Goal: Information Seeking & Learning: Find specific fact

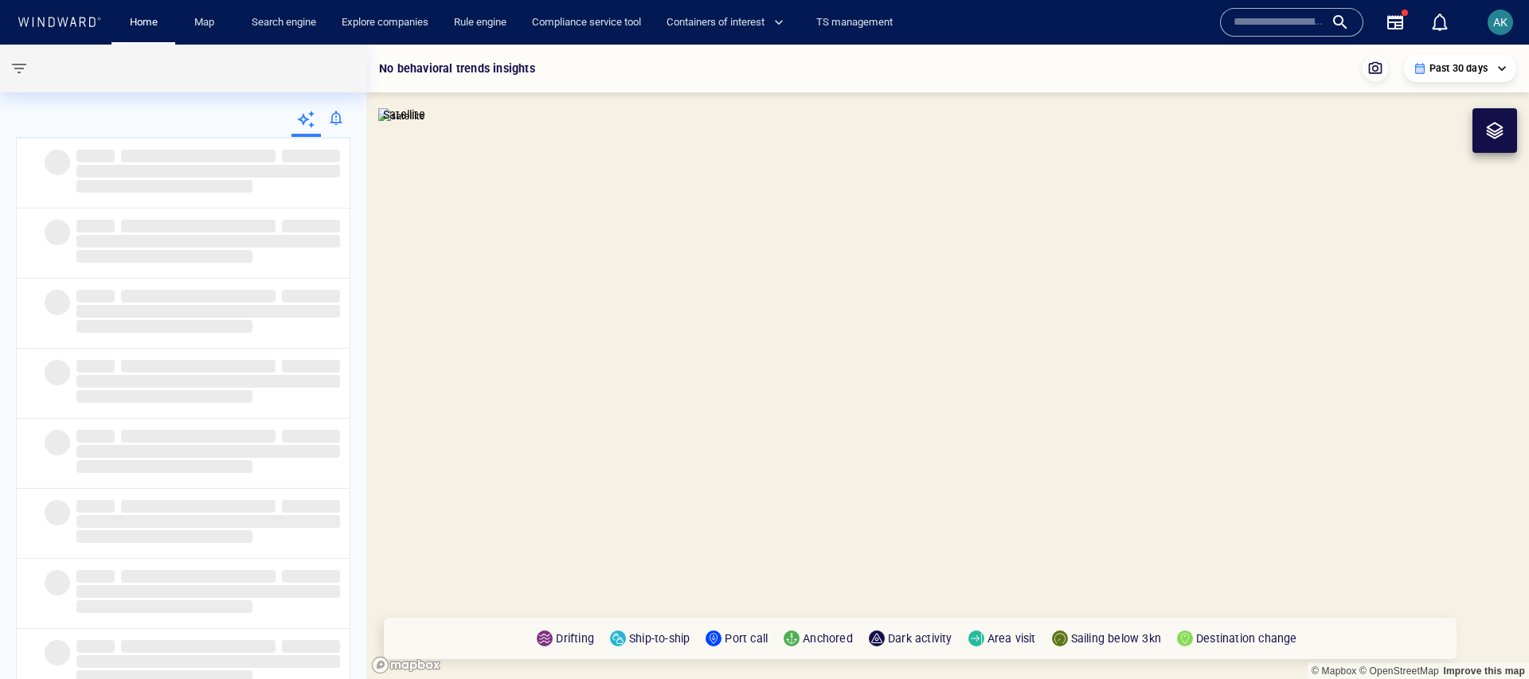
click at [275, 37] on div "Search engine" at bounding box center [284, 22] width 90 height 45
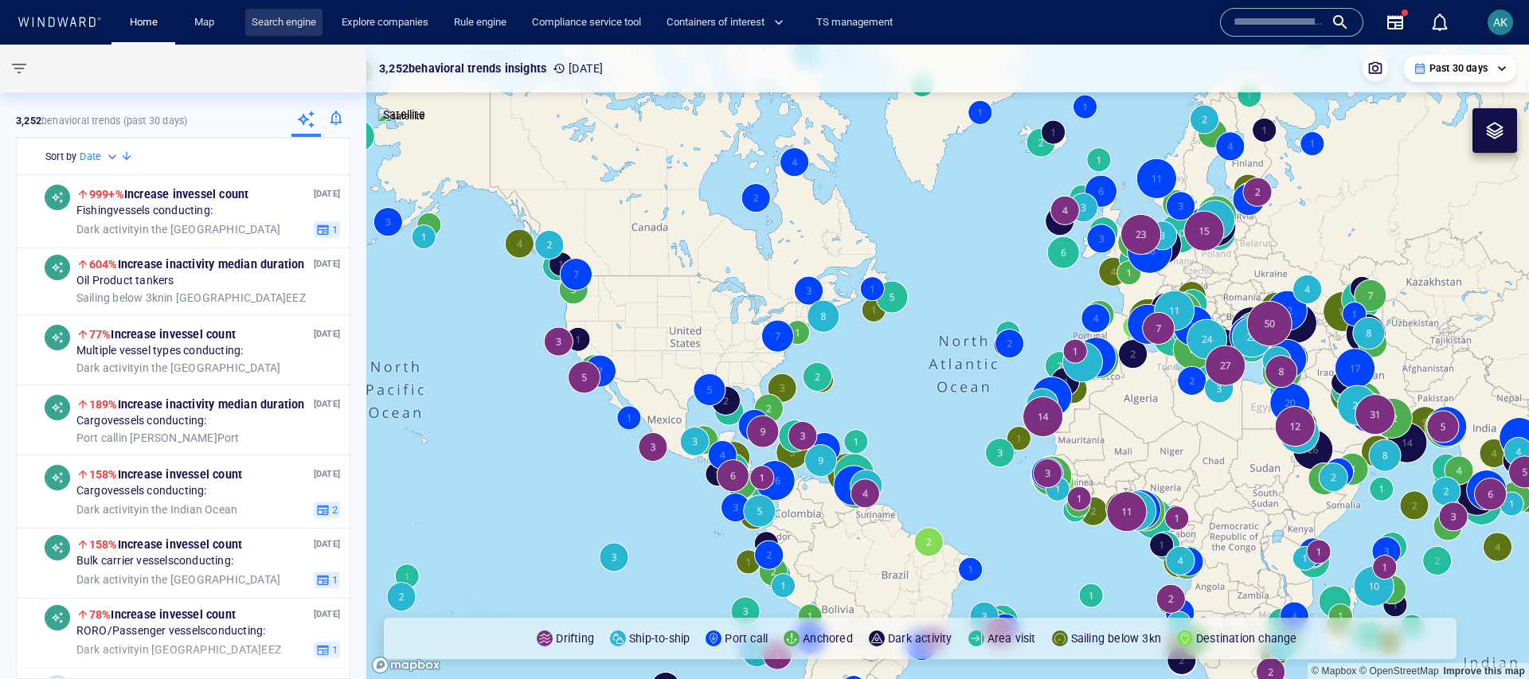
click at [272, 34] on link "Search engine" at bounding box center [283, 23] width 77 height 28
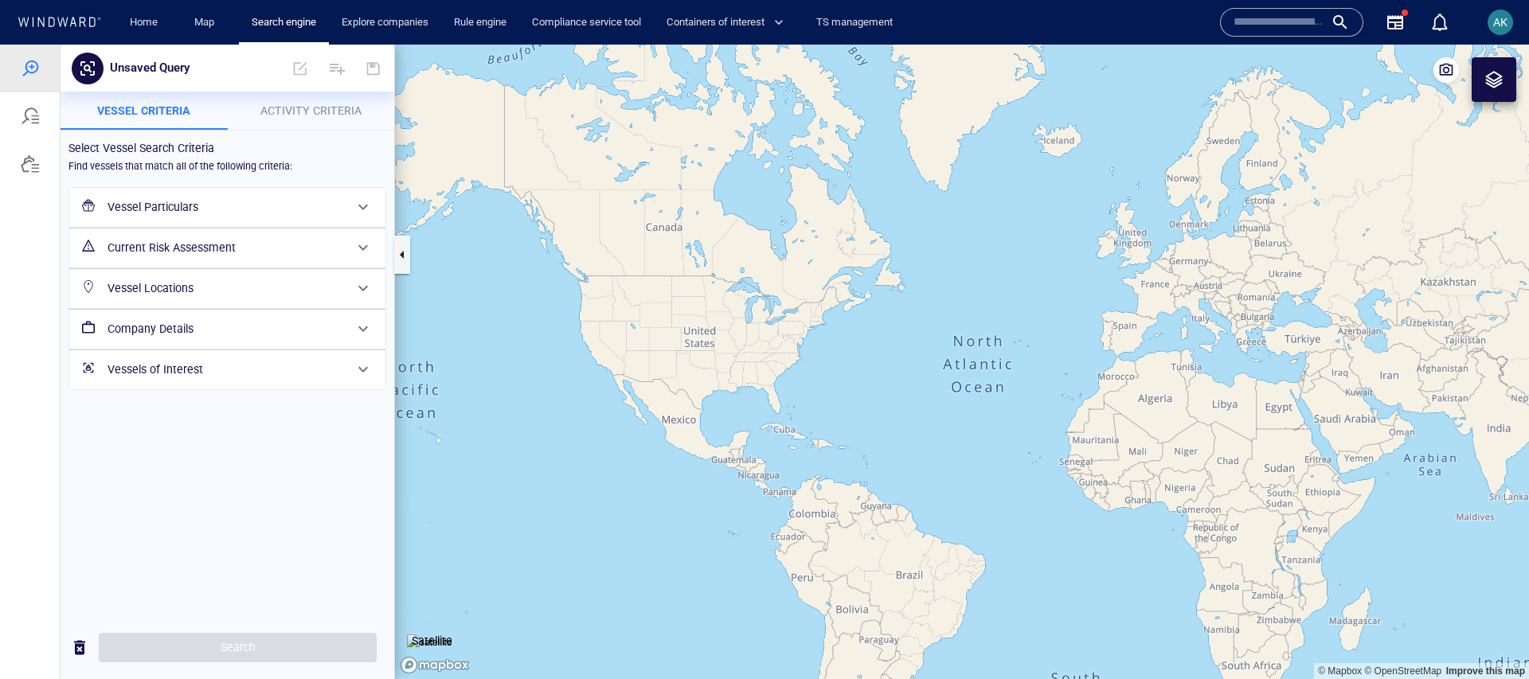
click at [274, 99] on button "Activity Criteria" at bounding box center [311, 111] width 167 height 38
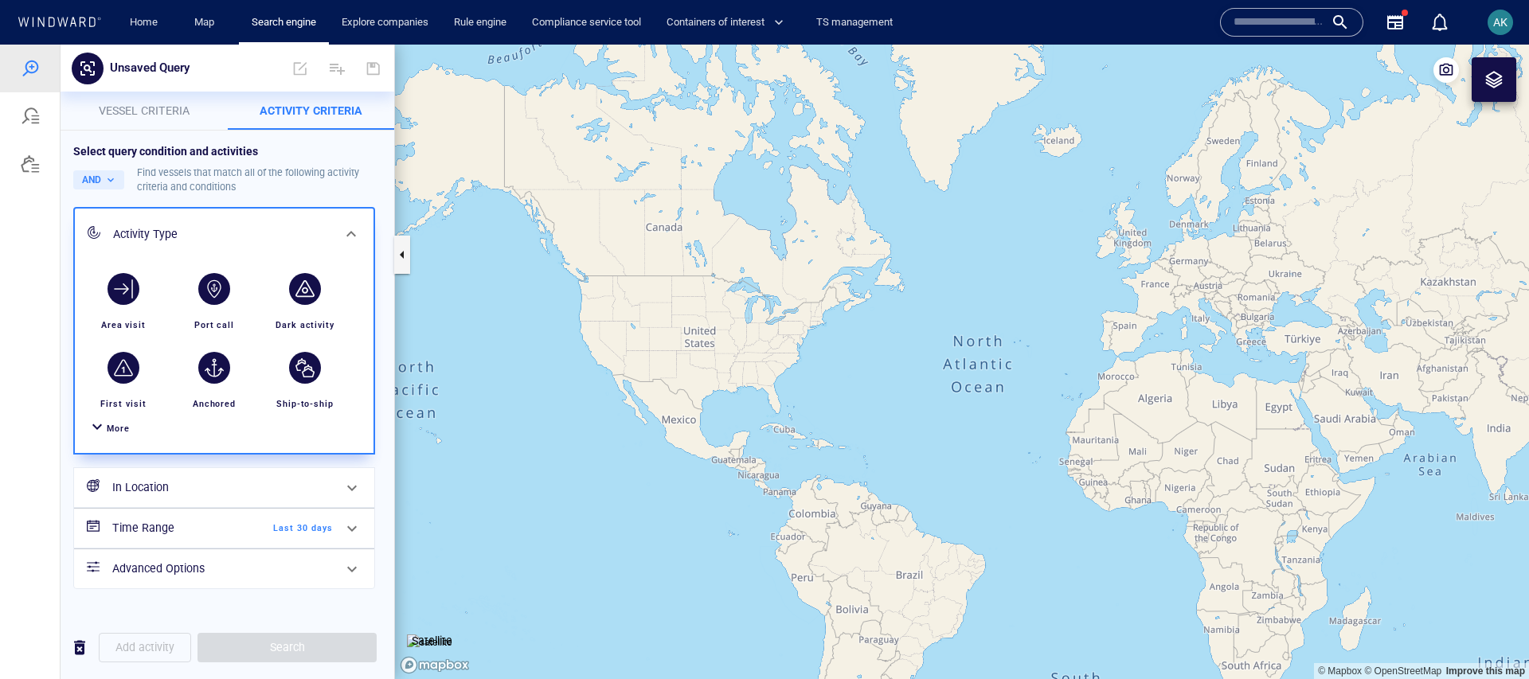
click at [150, 107] on span "Vessel criteria" at bounding box center [144, 110] width 91 height 13
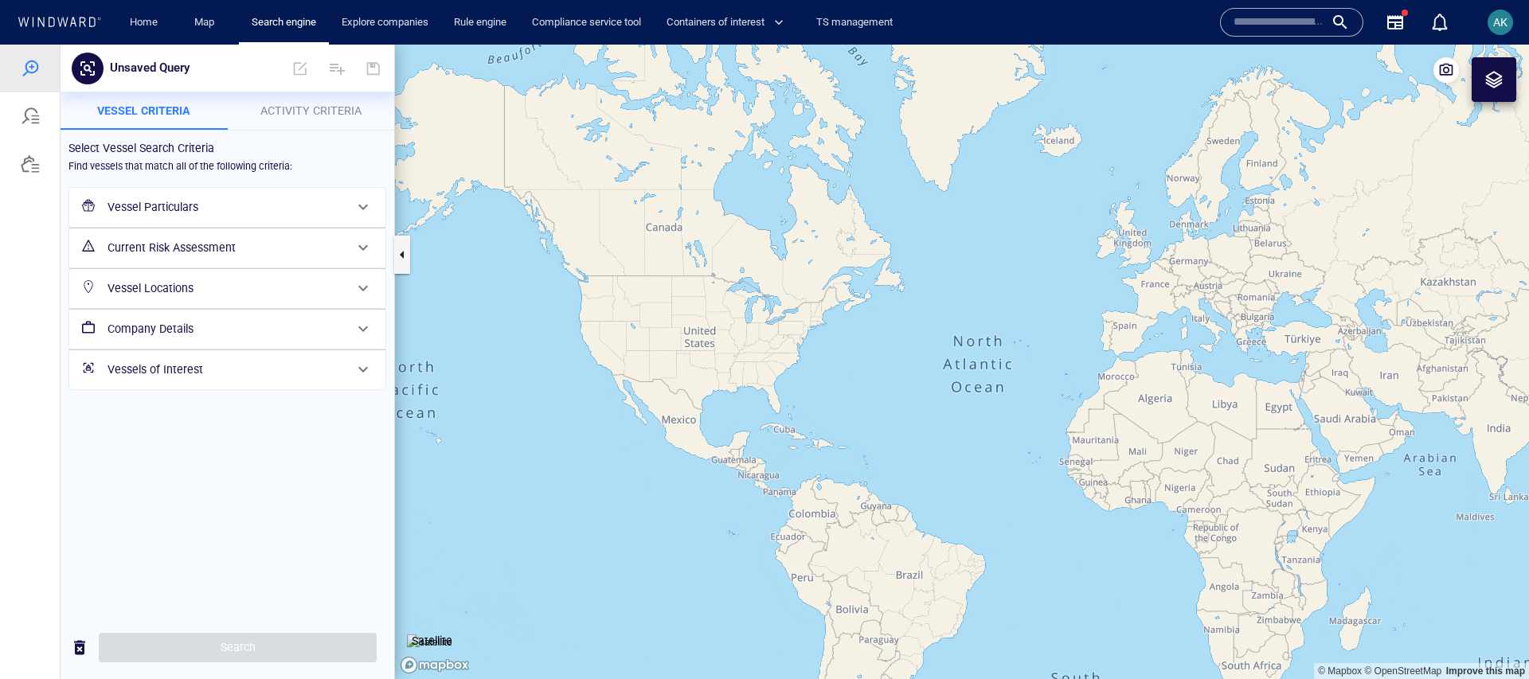
click at [292, 189] on div "Vessel Particulars" at bounding box center [227, 207] width 316 height 39
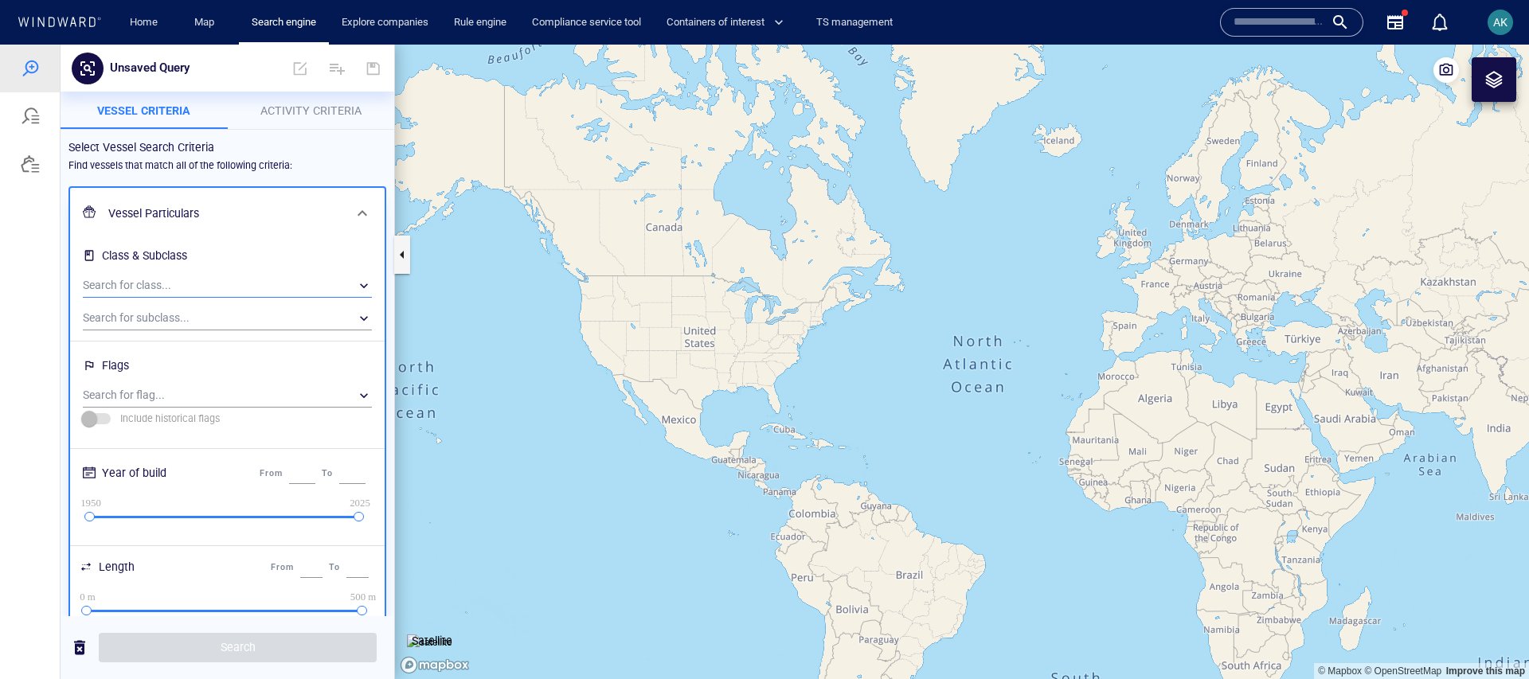
click at [183, 279] on div "​" at bounding box center [227, 286] width 289 height 24
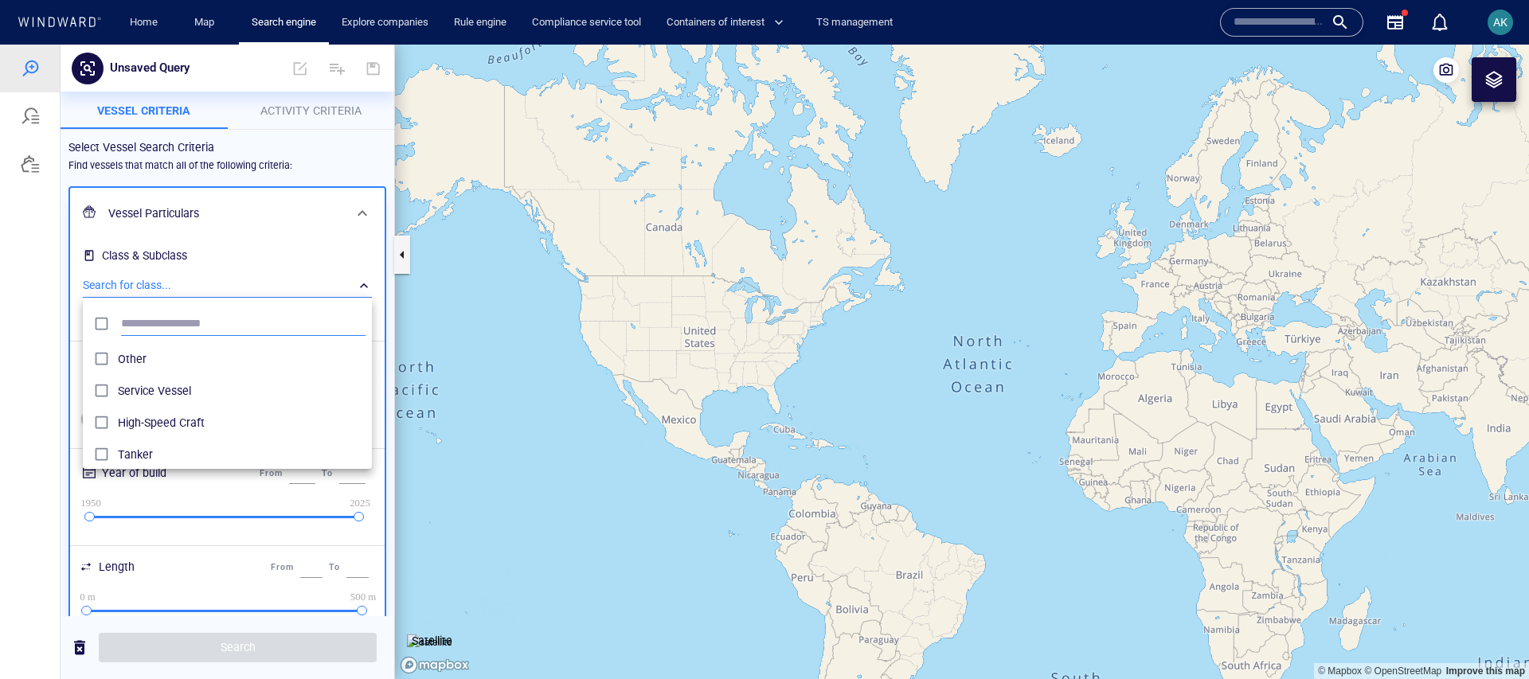
scroll to position [159, 289]
click at [157, 353] on span "Other" at bounding box center [242, 358] width 248 height 19
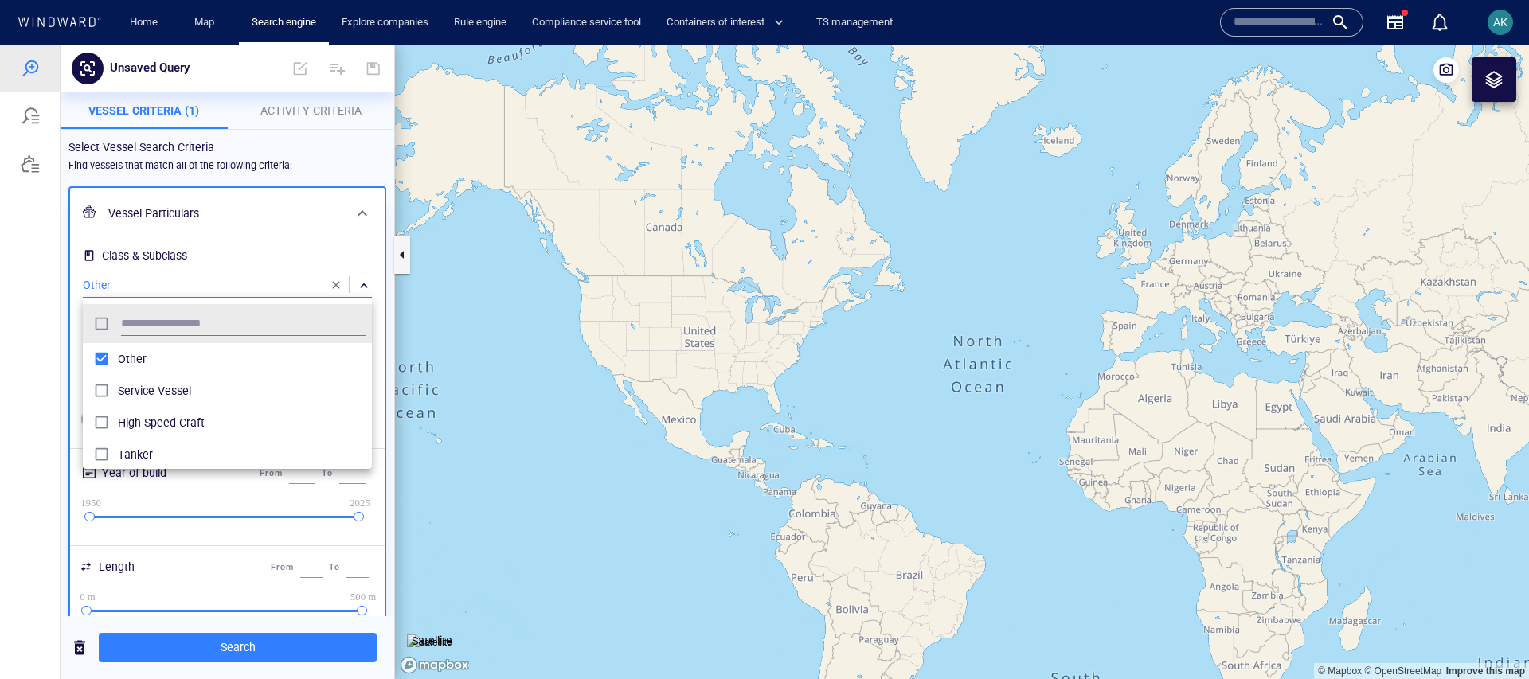
click at [167, 397] on span "Service Vessel" at bounding box center [242, 390] width 248 height 19
click at [228, 263] on div at bounding box center [764, 362] width 1529 height 635
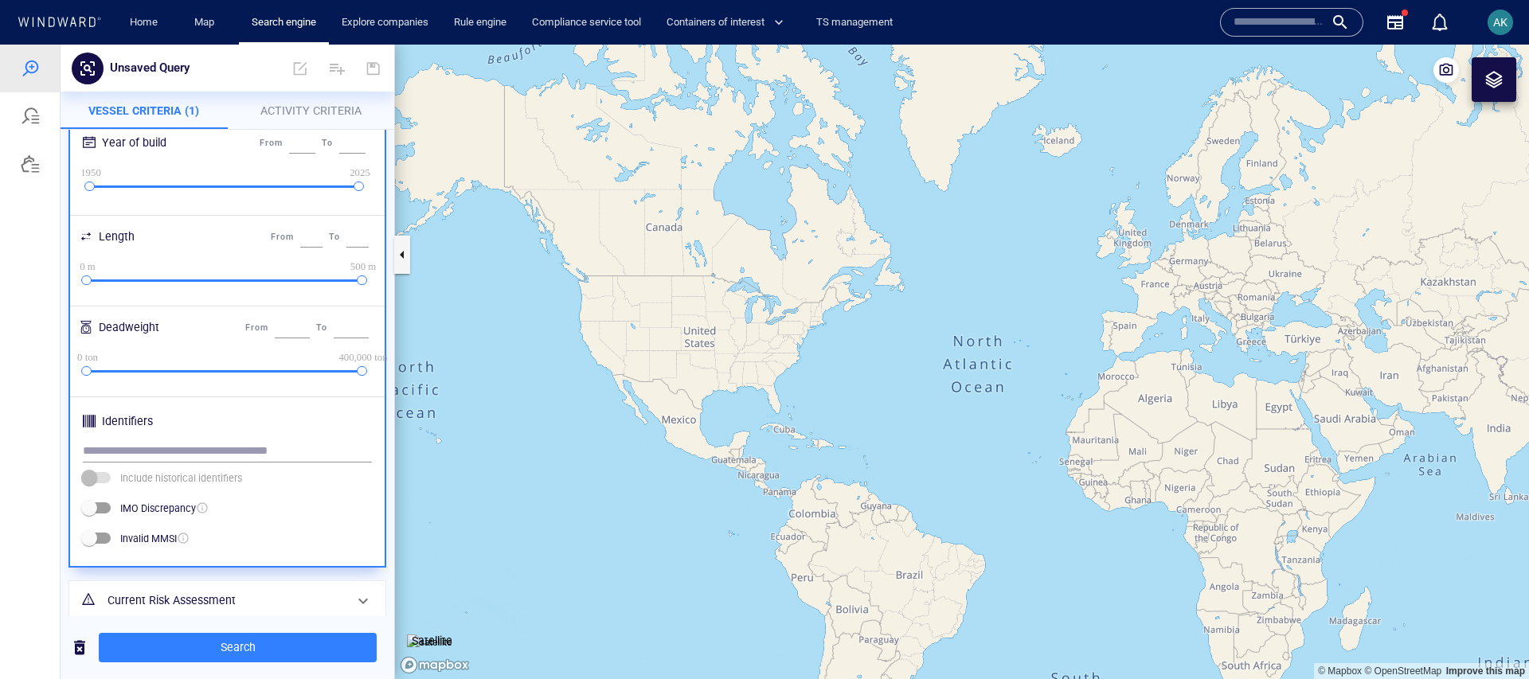
scroll to position [465, 0]
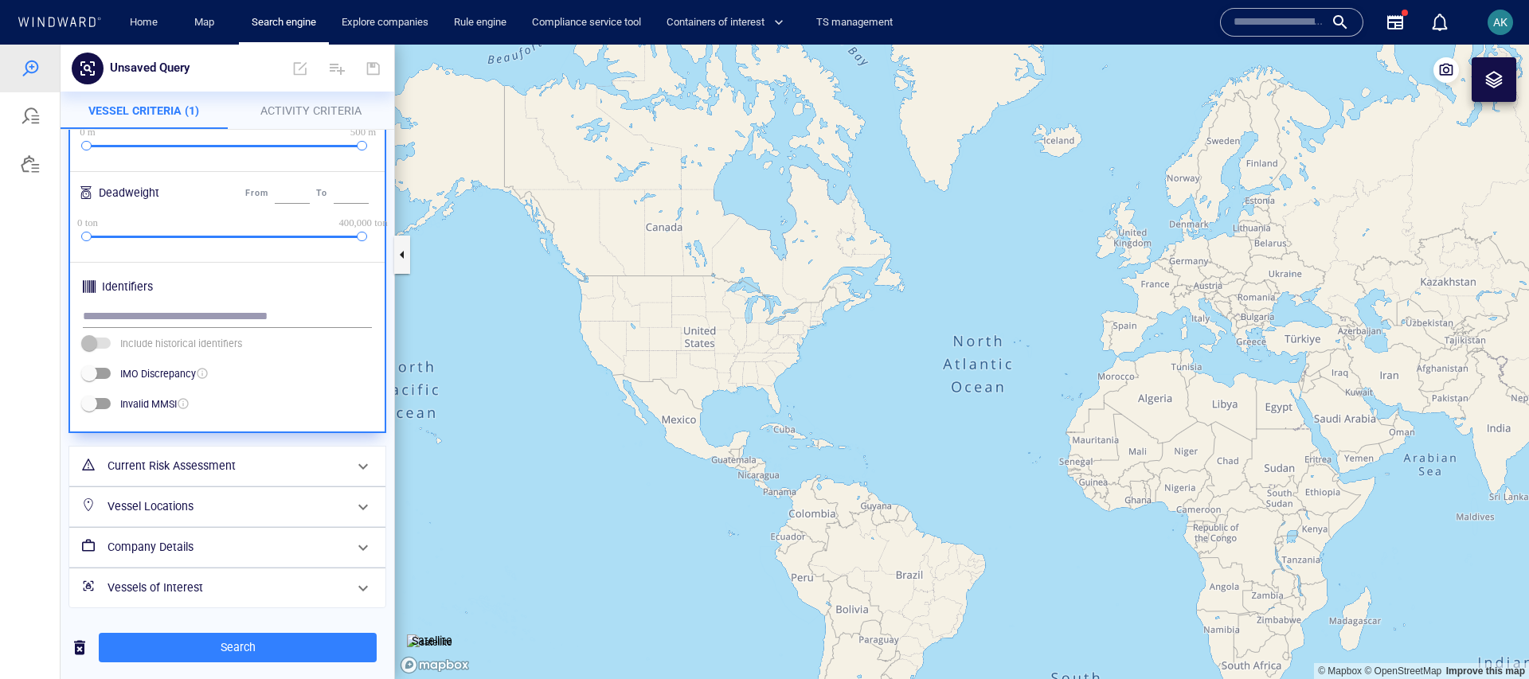
click at [262, 453] on div "Current Risk Assessment" at bounding box center [225, 466] width 249 height 33
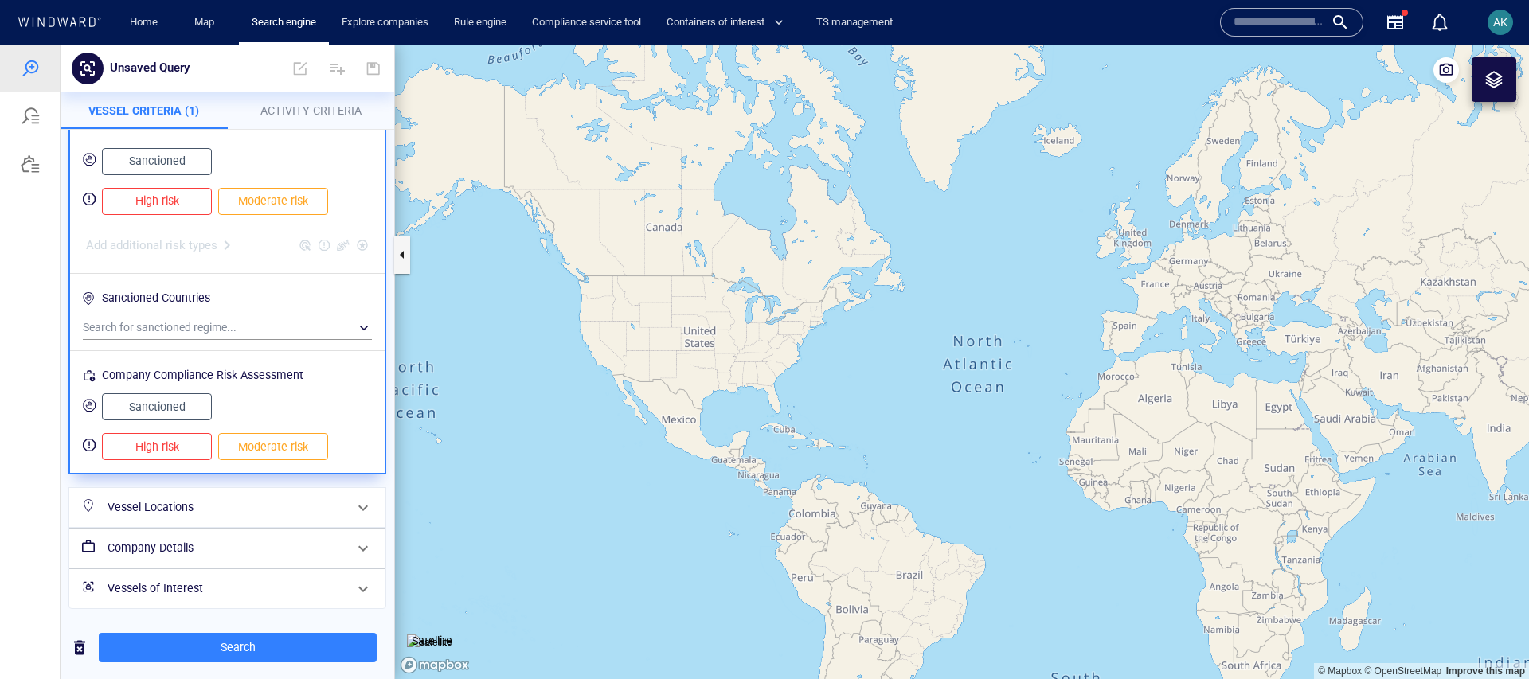
scroll to position [152, 0]
click at [209, 326] on div "​" at bounding box center [227, 327] width 289 height 24
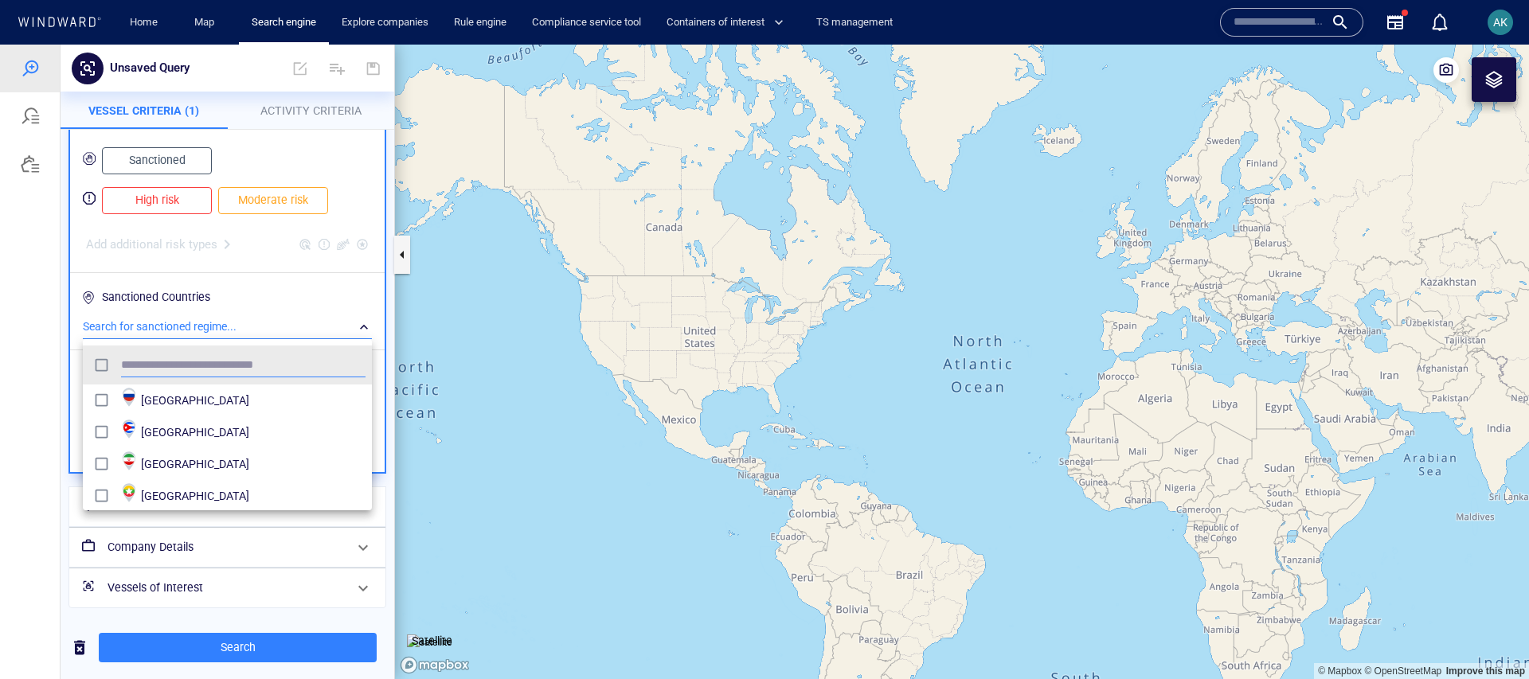
scroll to position [159, 289]
click at [142, 397] on span "[GEOGRAPHIC_DATA]" at bounding box center [253, 400] width 225 height 19
click at [158, 459] on span "[GEOGRAPHIC_DATA]" at bounding box center [253, 464] width 225 height 19
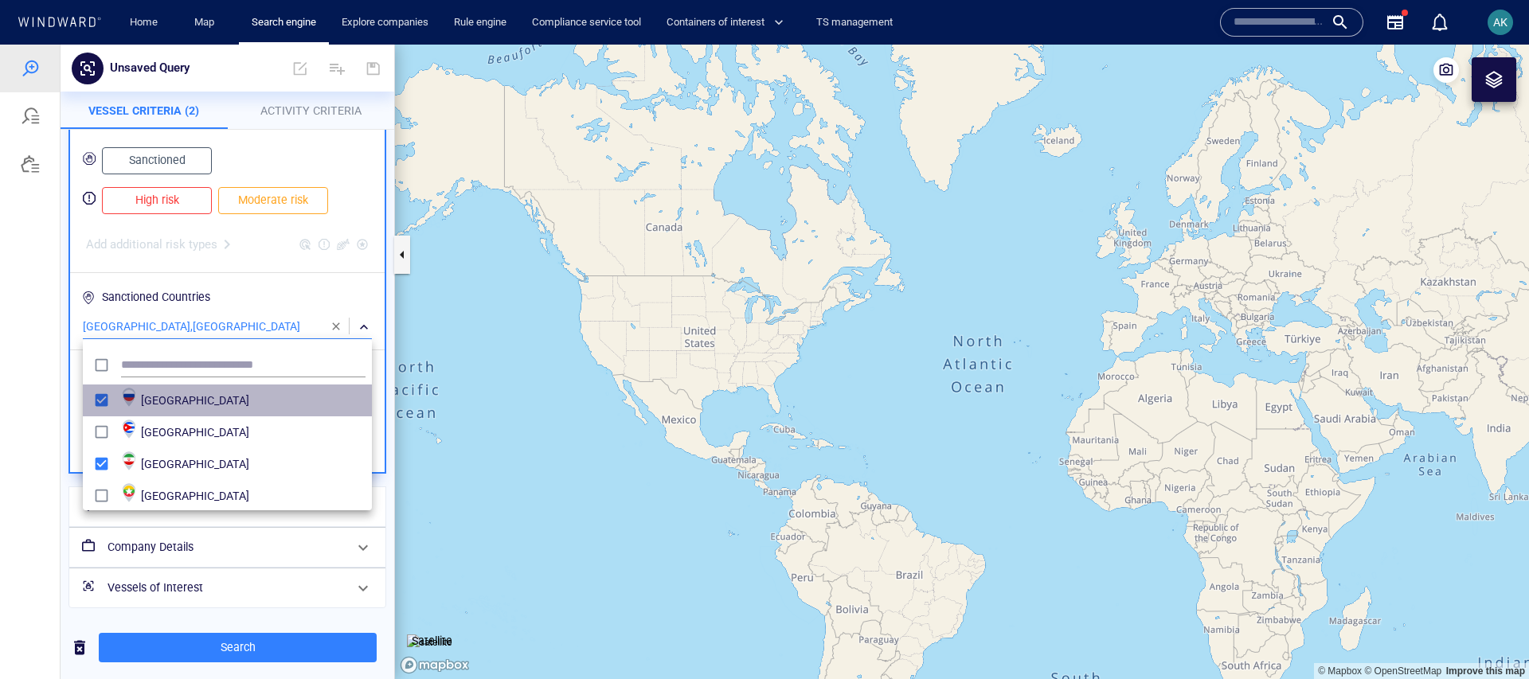
click at [131, 412] on div "grid" at bounding box center [129, 401] width 22 height 28
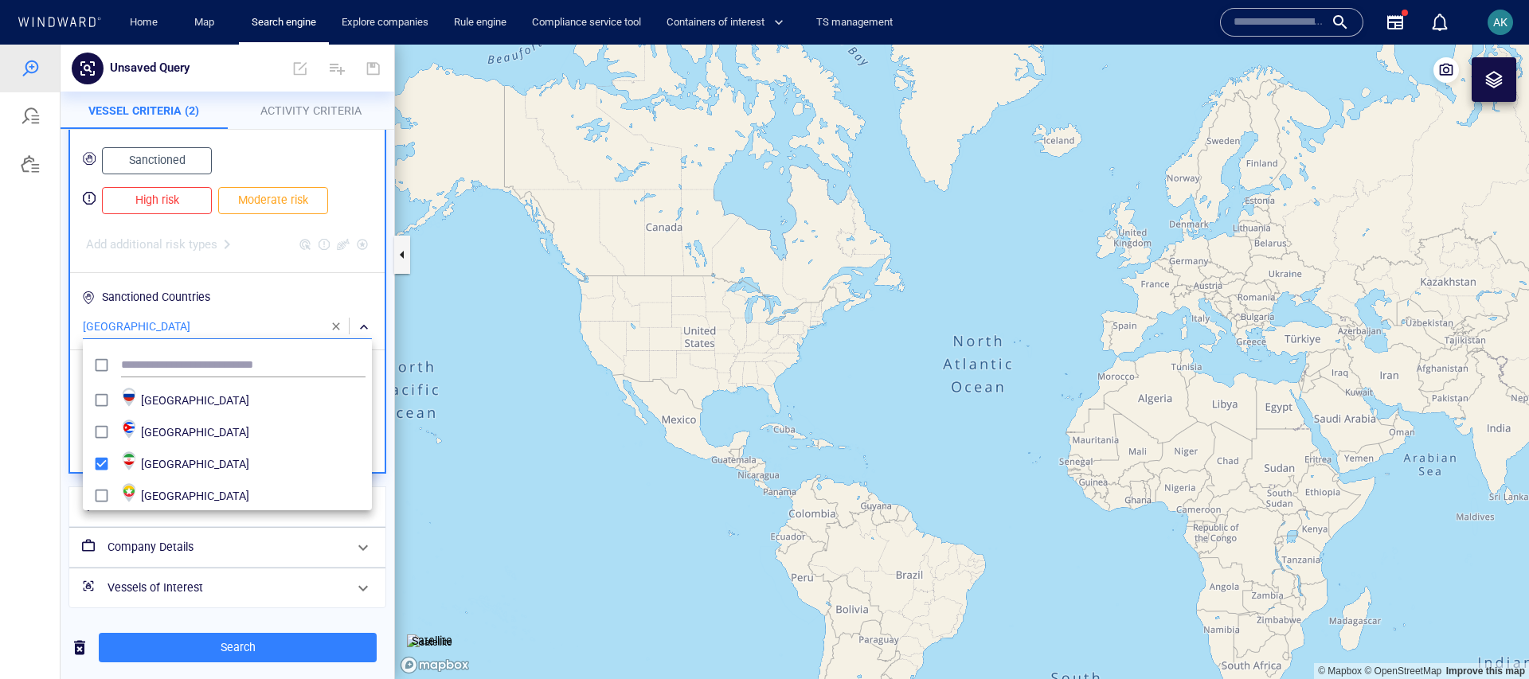
click at [269, 232] on div at bounding box center [764, 362] width 1529 height 635
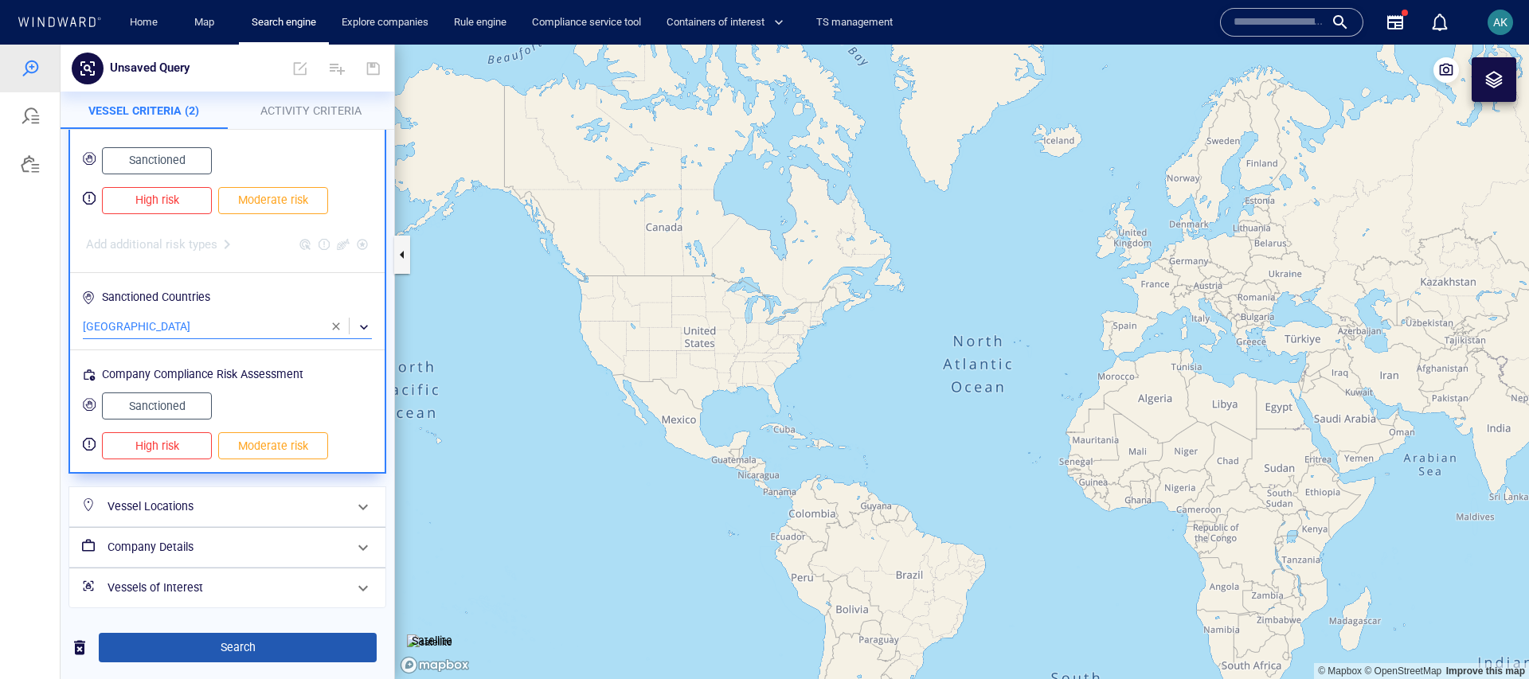
click at [247, 650] on span "Search" at bounding box center [237, 648] width 252 height 20
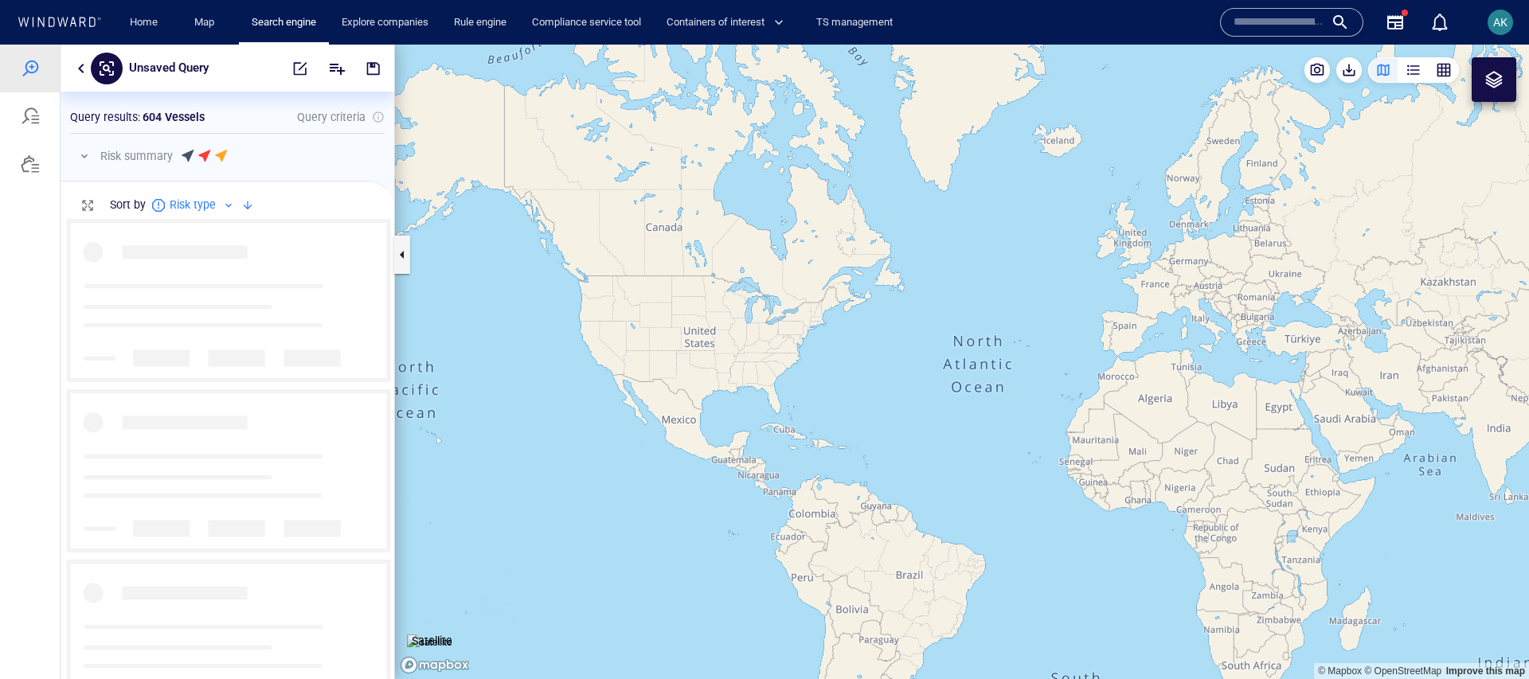
scroll to position [461, 334]
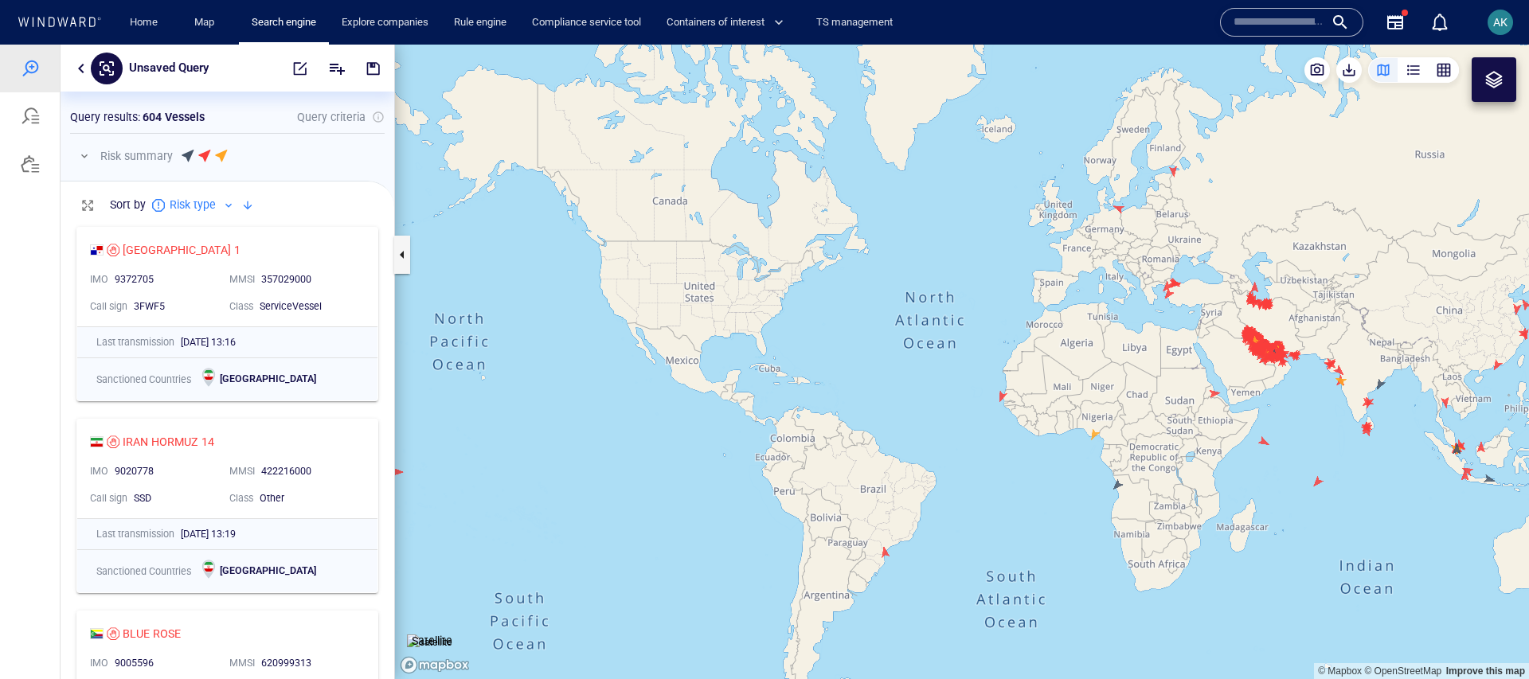
click at [277, 287] on div "357029000" at bounding box center [308, 279] width 101 height 21
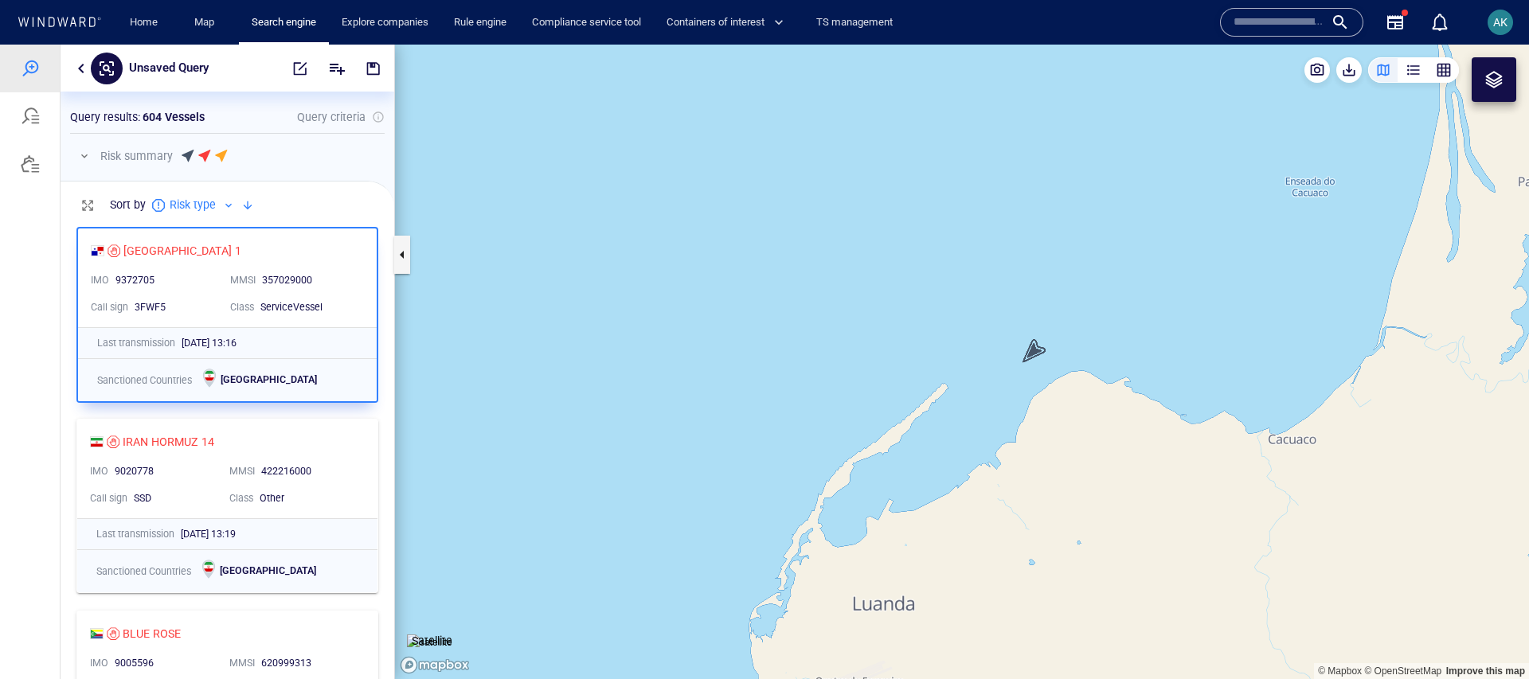
click at [1036, 346] on canvas "Map" at bounding box center [962, 362] width 1134 height 635
